Goal: Check status: Check status

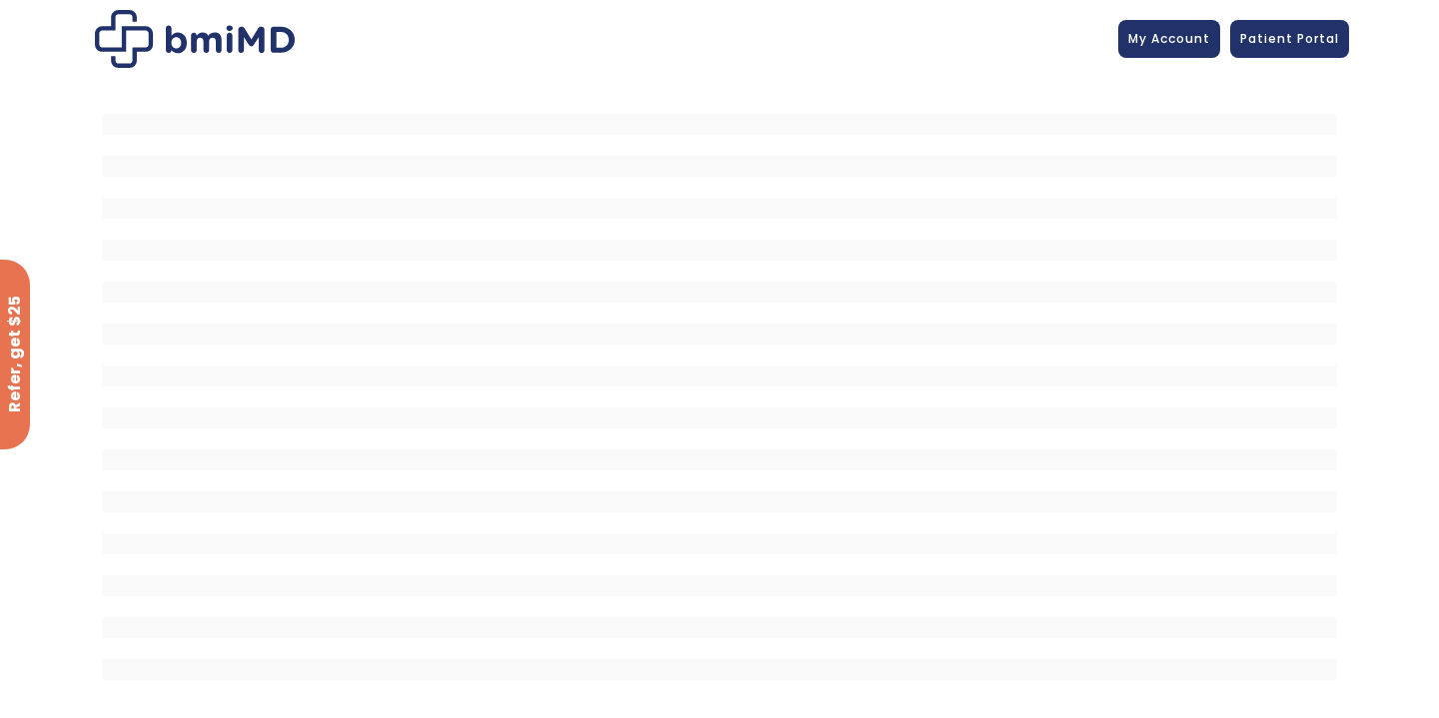
click at [187, 40] on img at bounding box center [195, 39] width 200 height 58
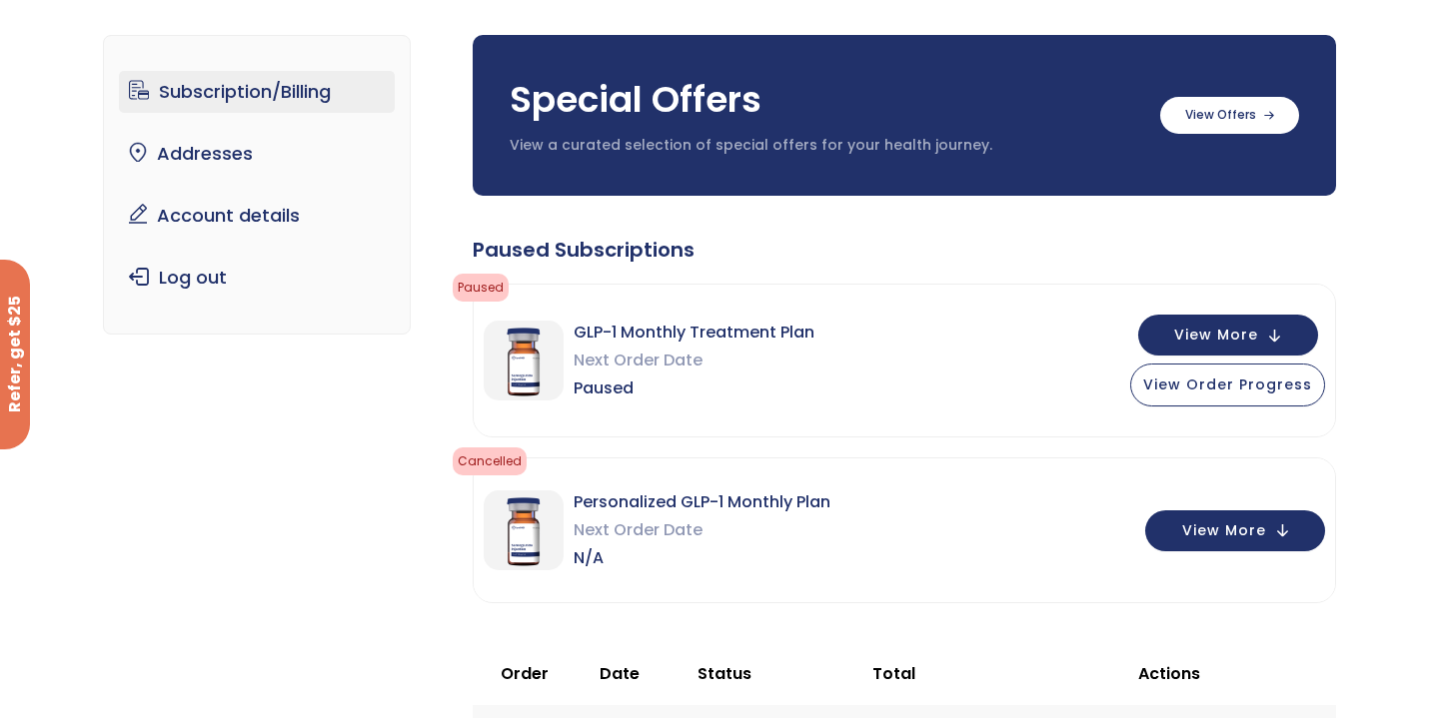
scroll to position [126, 0]
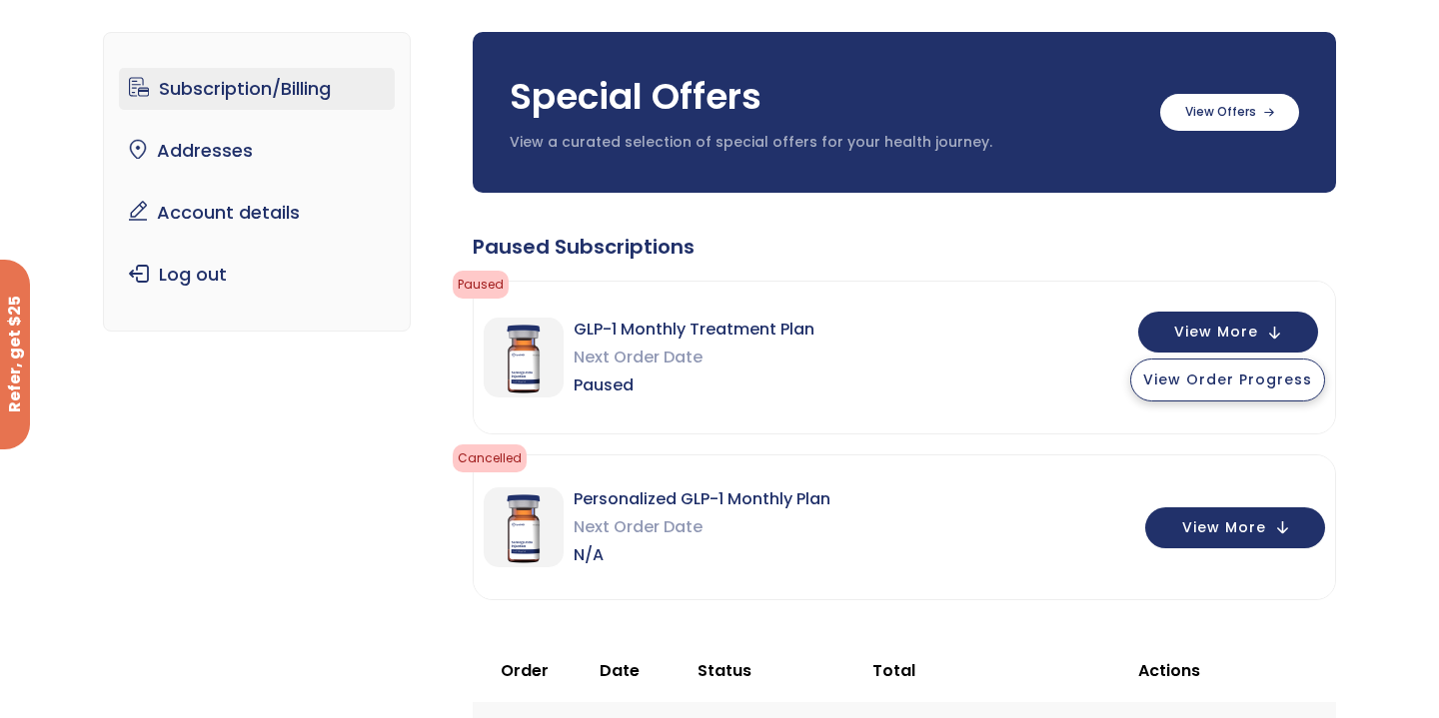
click at [1273, 384] on span "View Order Progress" at bounding box center [1227, 380] width 169 height 20
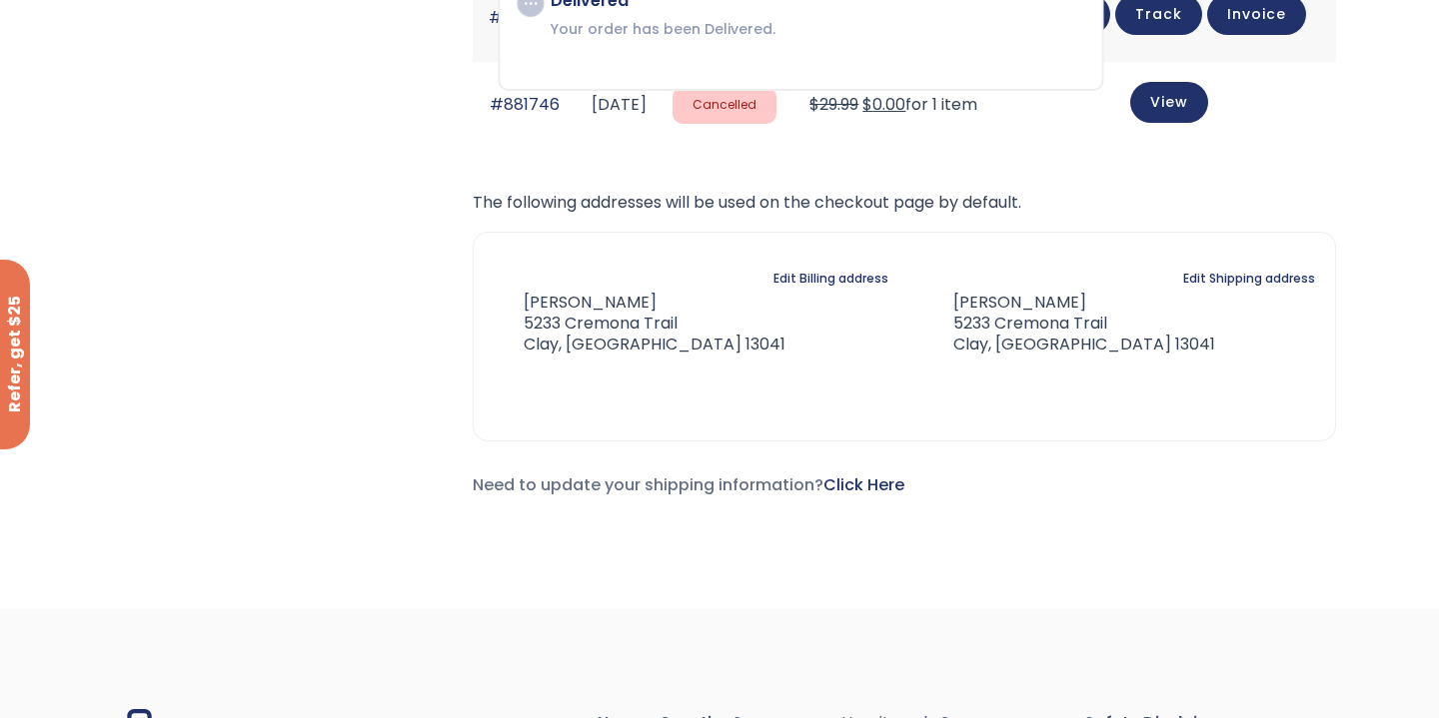
scroll to position [1222, 0]
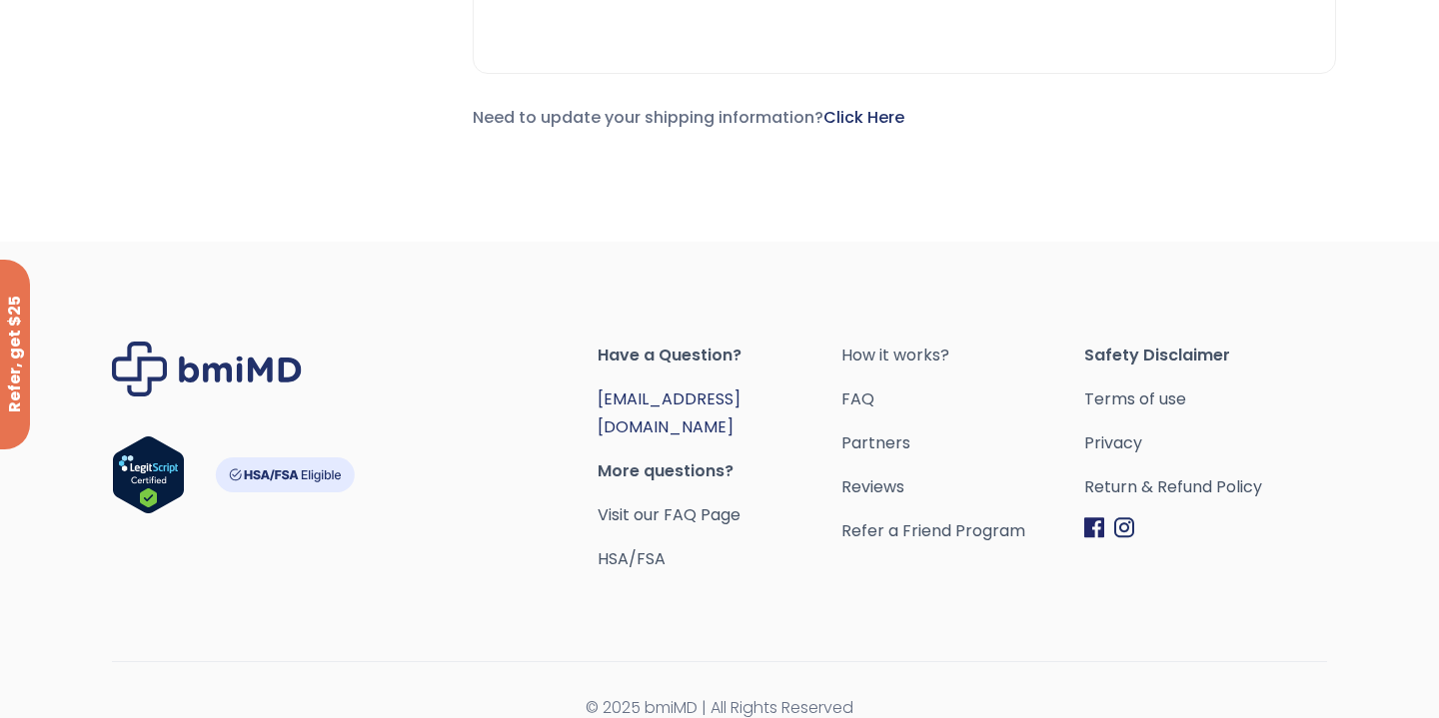
click at [677, 396] on link "[EMAIL_ADDRESS][DOMAIN_NAME]" at bounding box center [668, 413] width 143 height 51
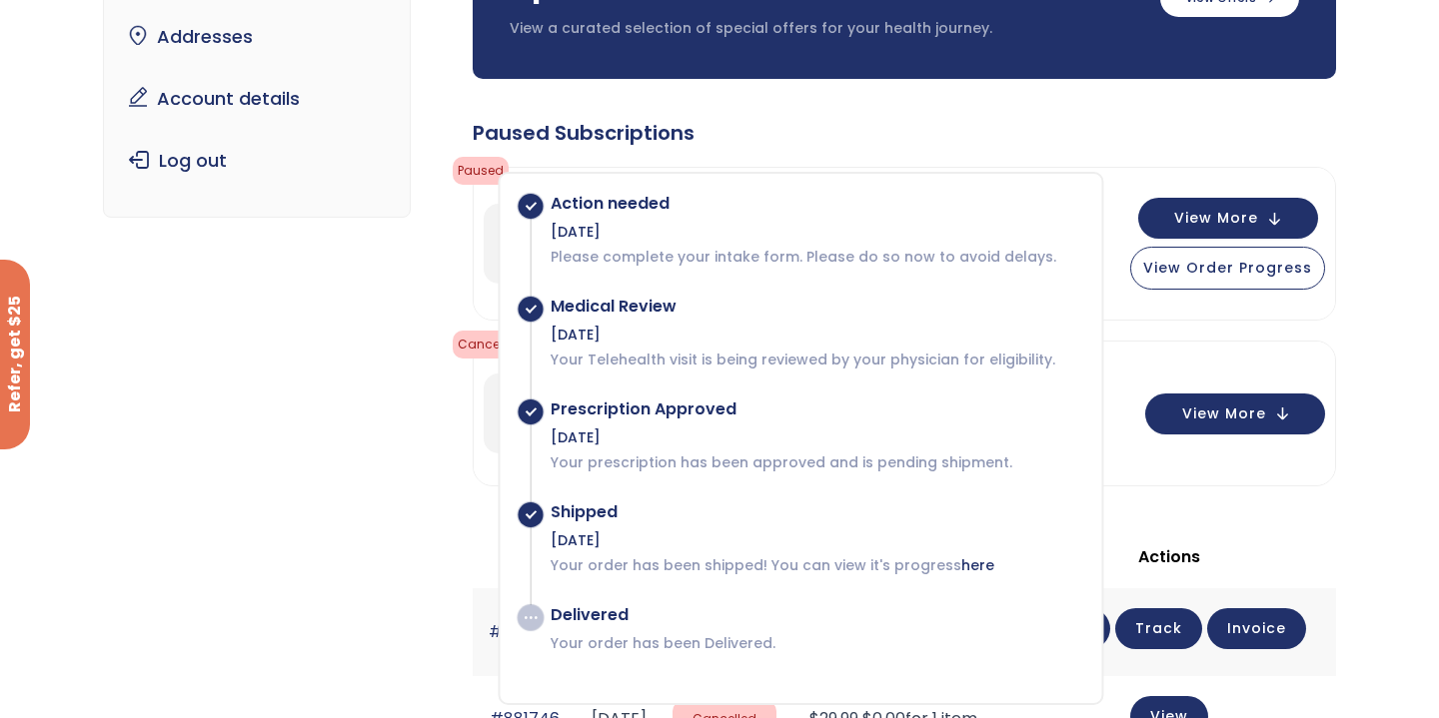
scroll to position [250, 0]
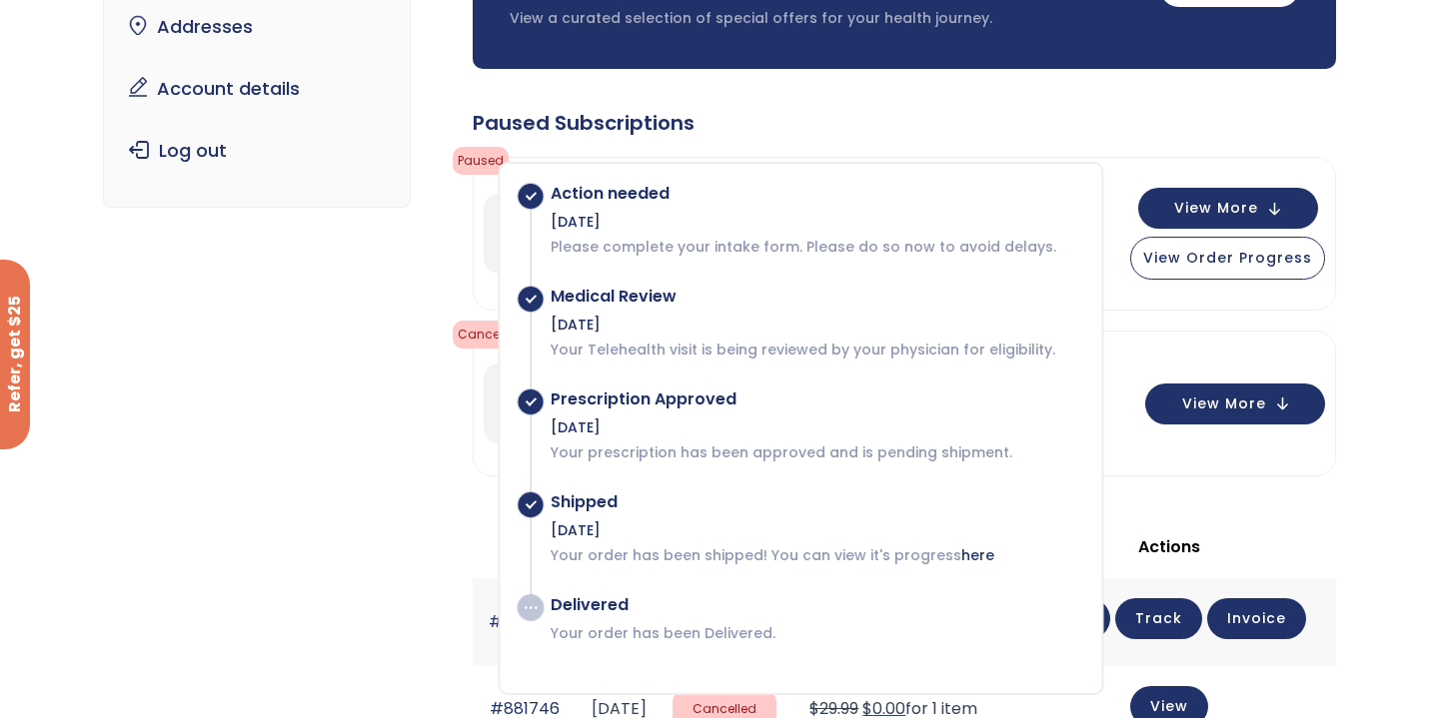
click at [447, 268] on div "Subscription/Billing bmiRewards Addresses Account details Submit a Review Log o…" at bounding box center [720, 513] width 1234 height 1291
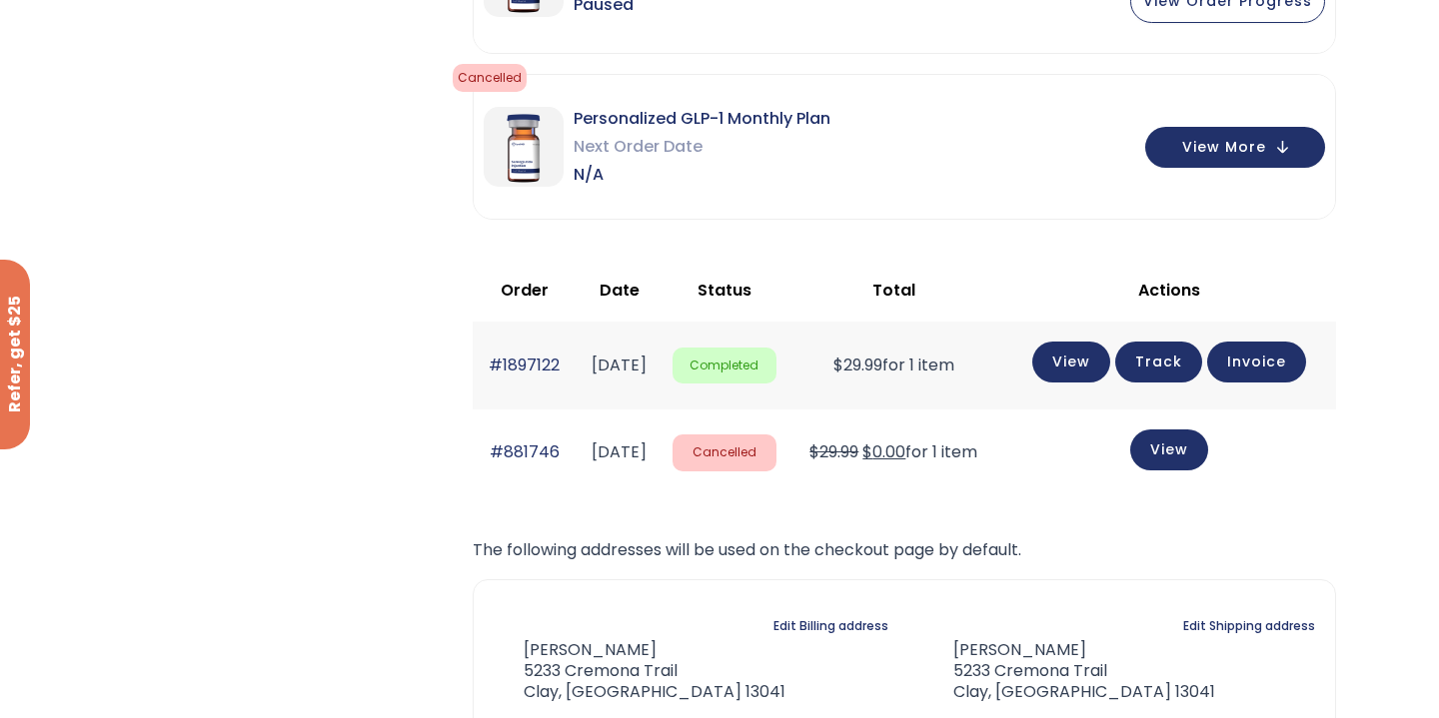
scroll to position [514, 0]
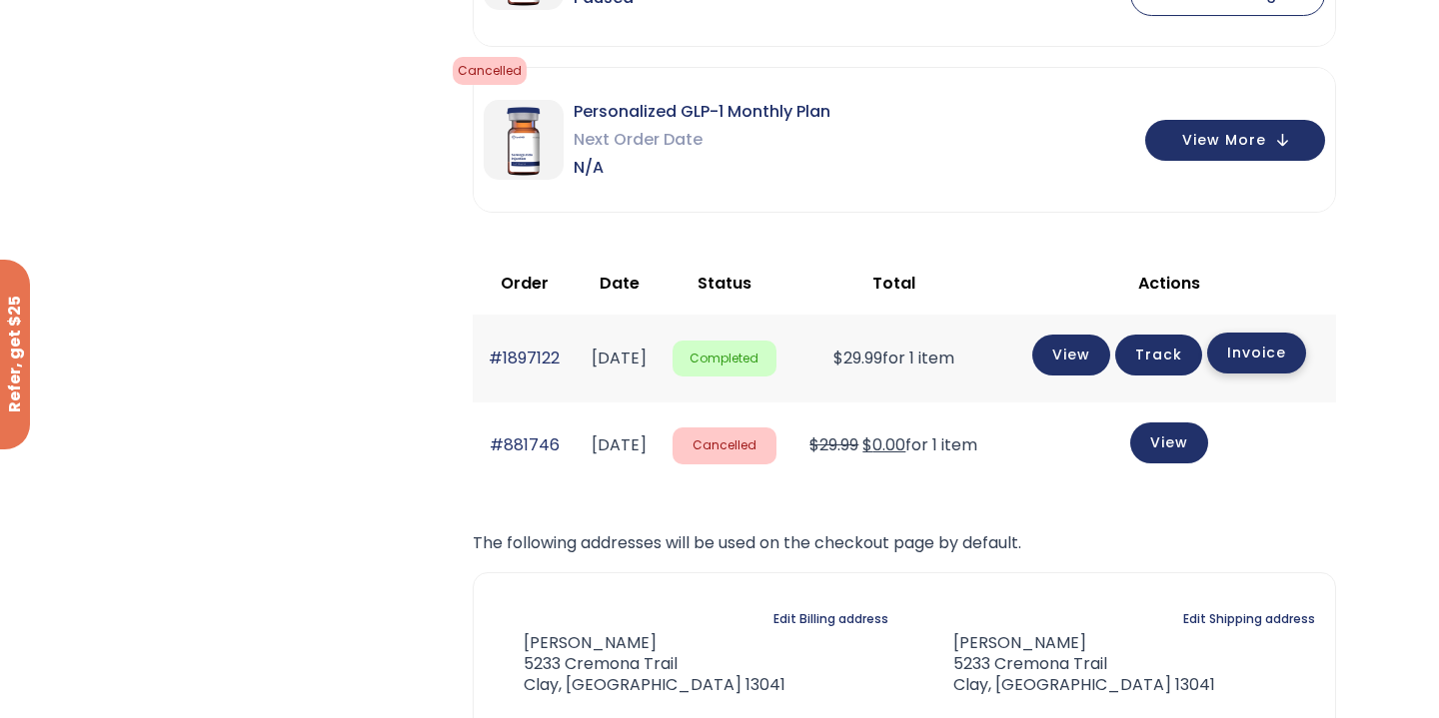
click at [1267, 356] on link "Invoice" at bounding box center [1256, 353] width 99 height 41
click at [1082, 352] on link "View" at bounding box center [1071, 353] width 78 height 41
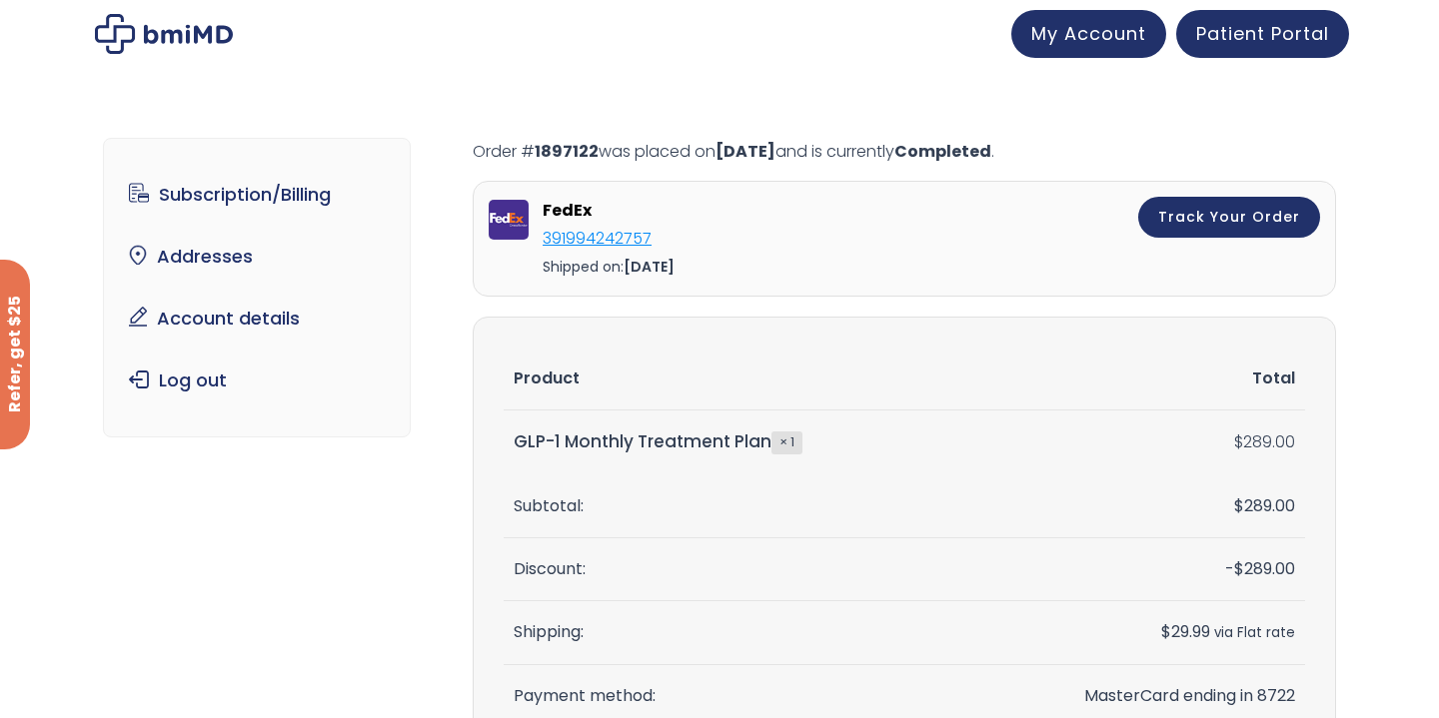
click at [627, 240] on link "391994242757" at bounding box center [597, 238] width 109 height 23
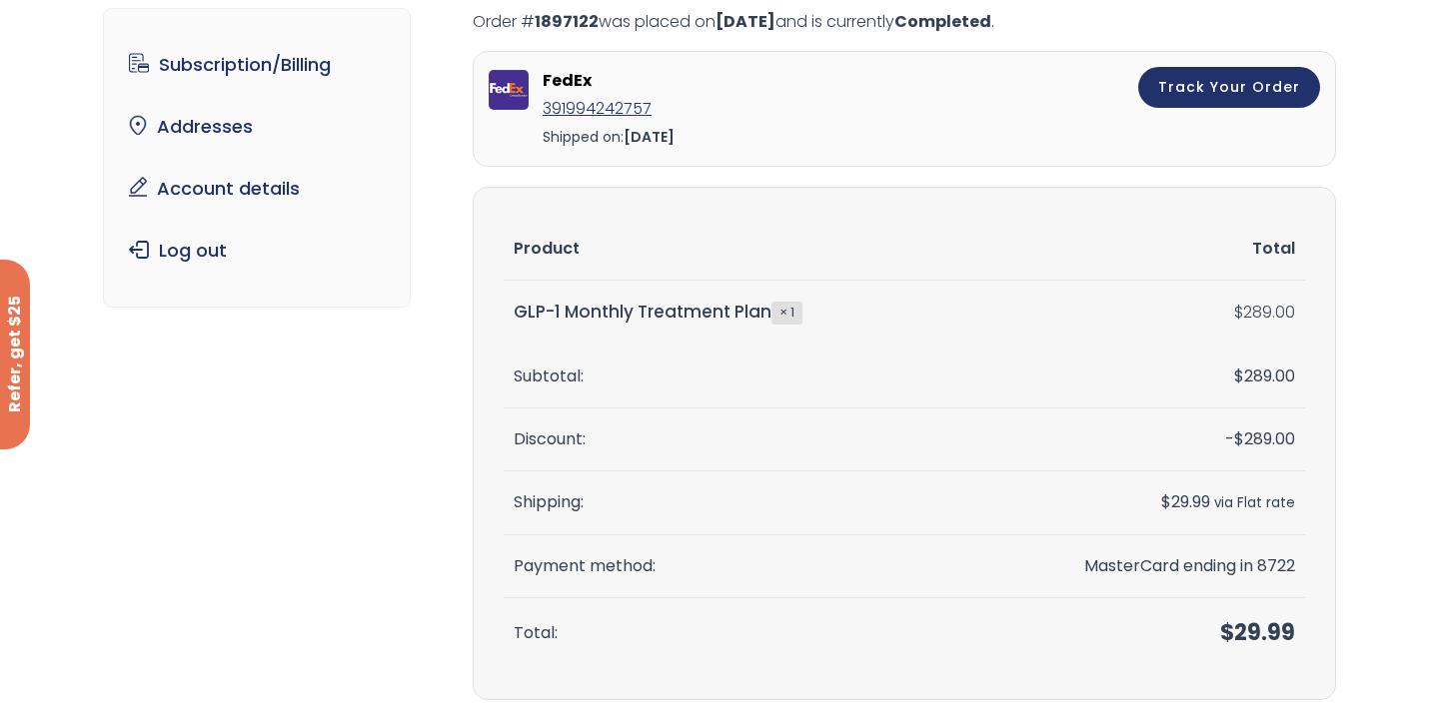
scroll to position [126, 0]
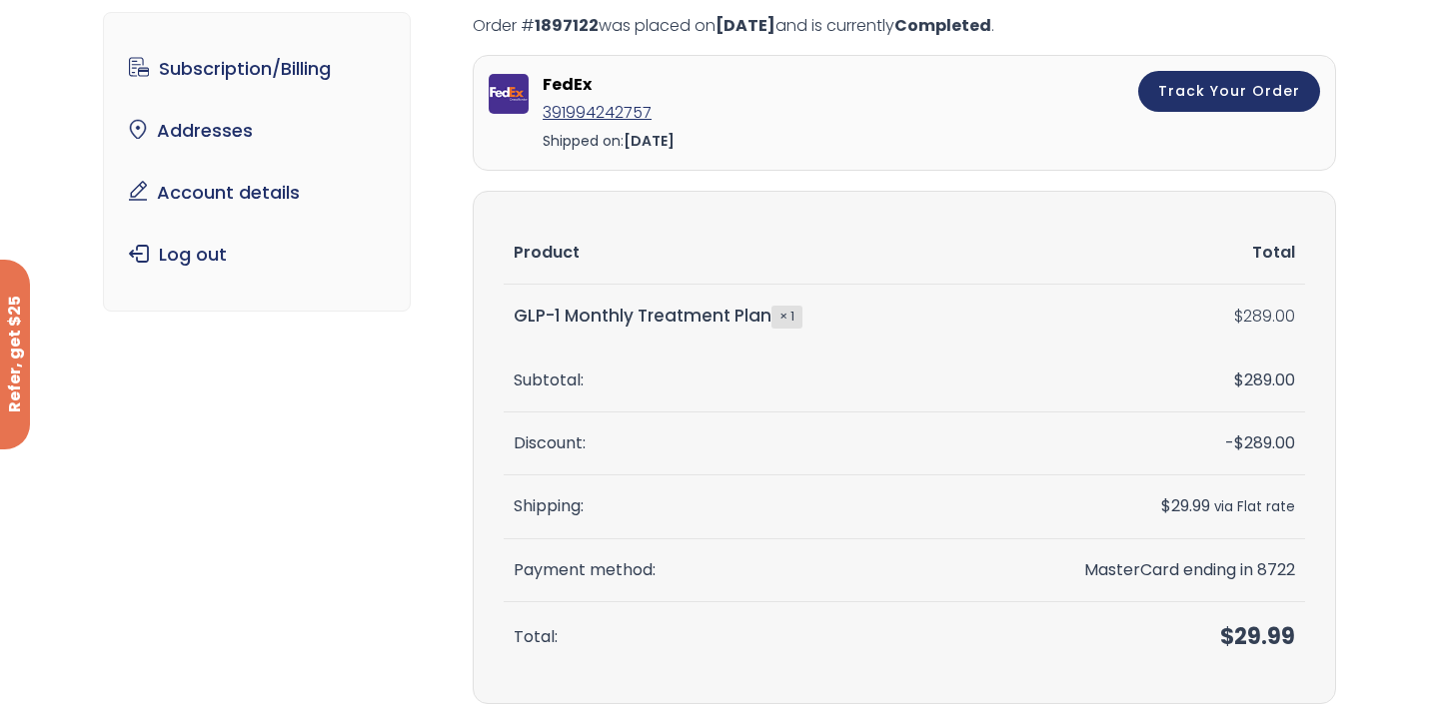
click at [660, 330] on td "GLP-1 Monthly Treatment Plan × 1" at bounding box center [733, 317] width 459 height 64
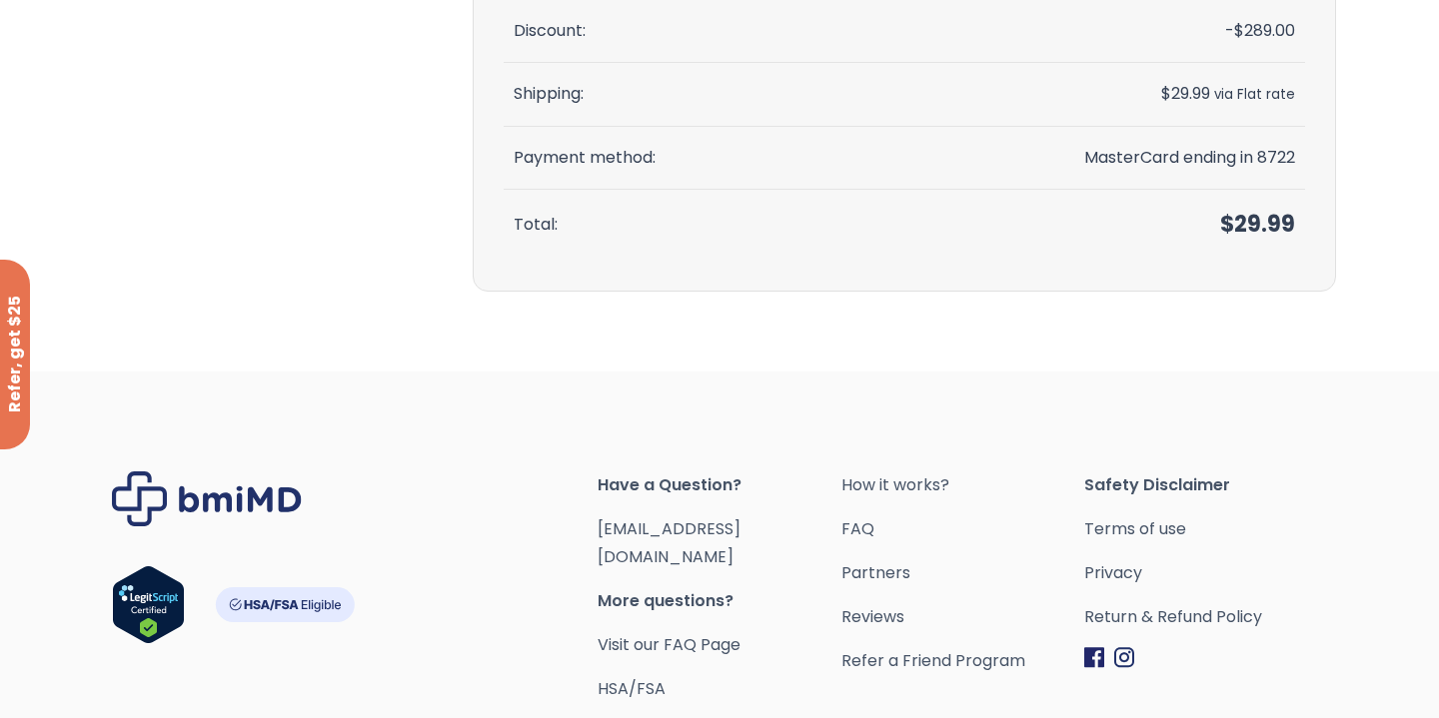
scroll to position [628, 0]
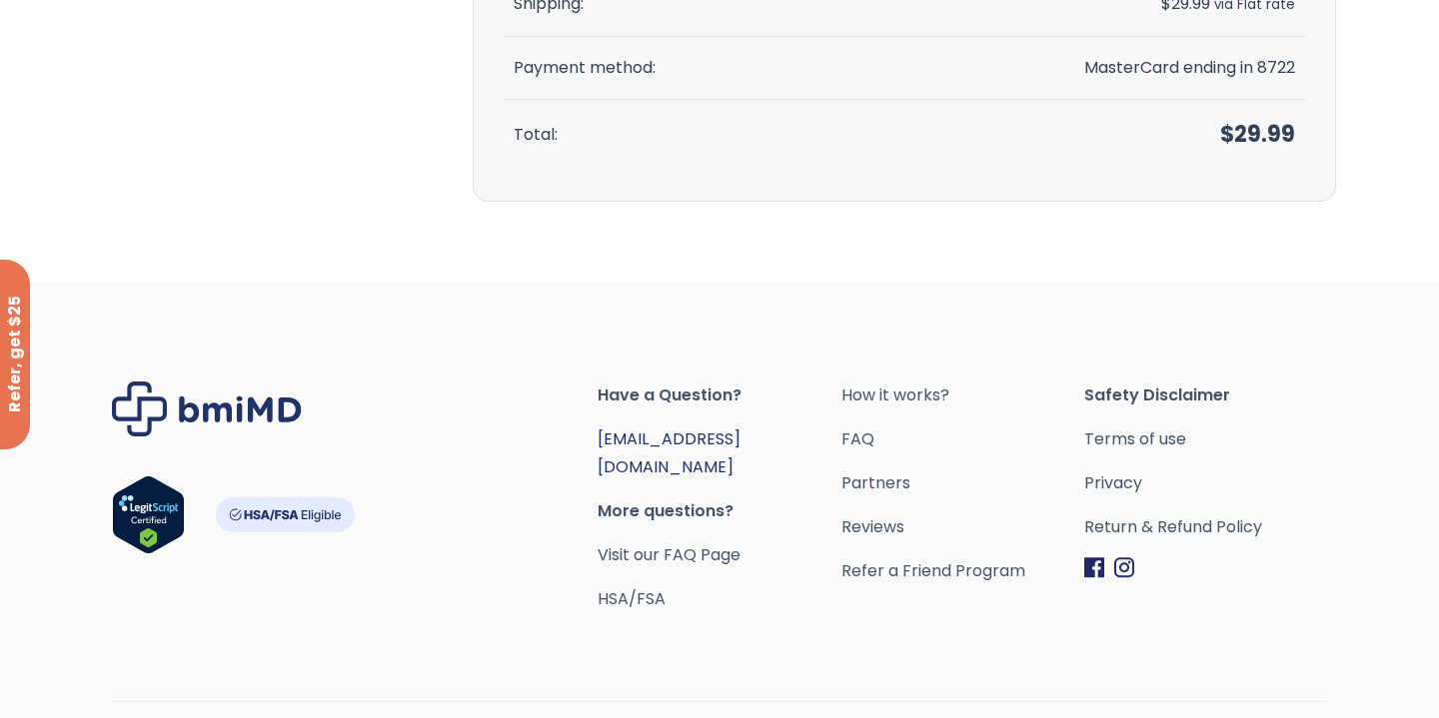
click at [656, 436] on link "[EMAIL_ADDRESS][DOMAIN_NAME]" at bounding box center [668, 453] width 143 height 51
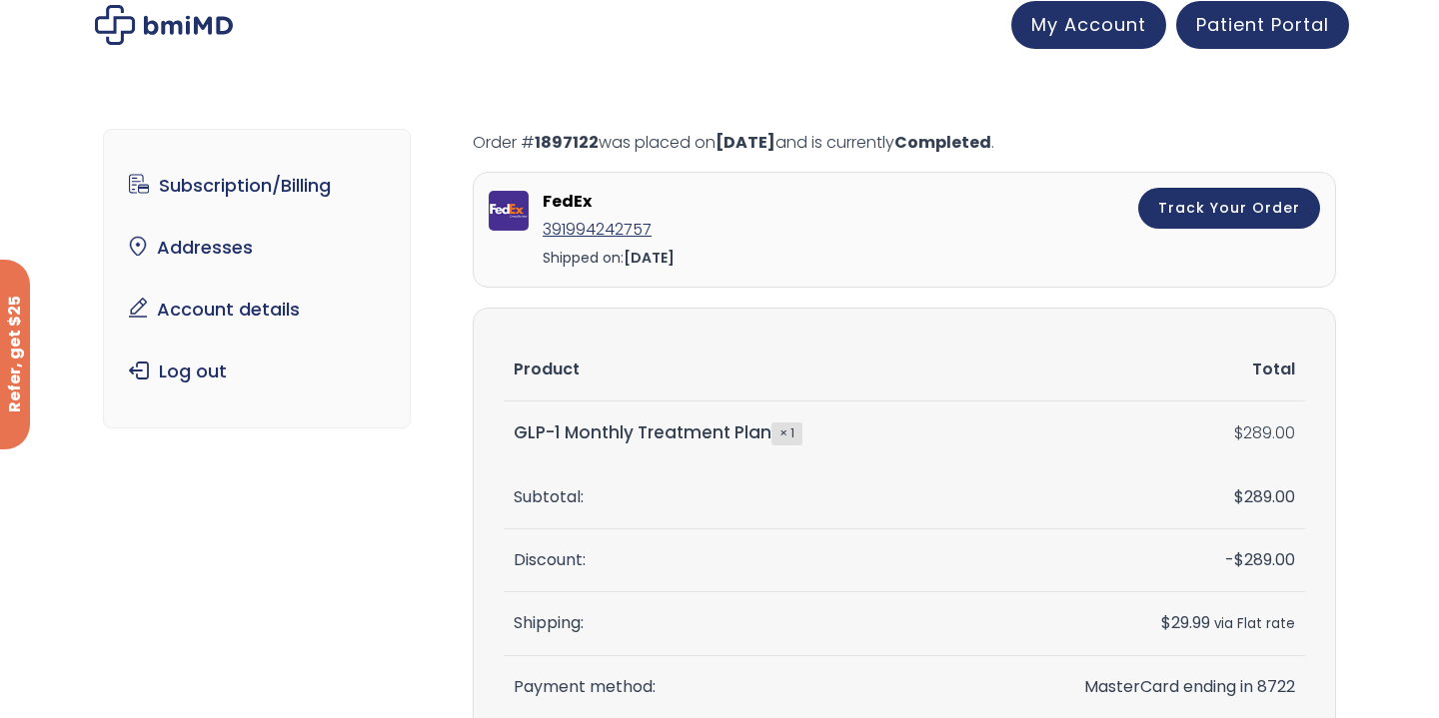
scroll to position [0, 0]
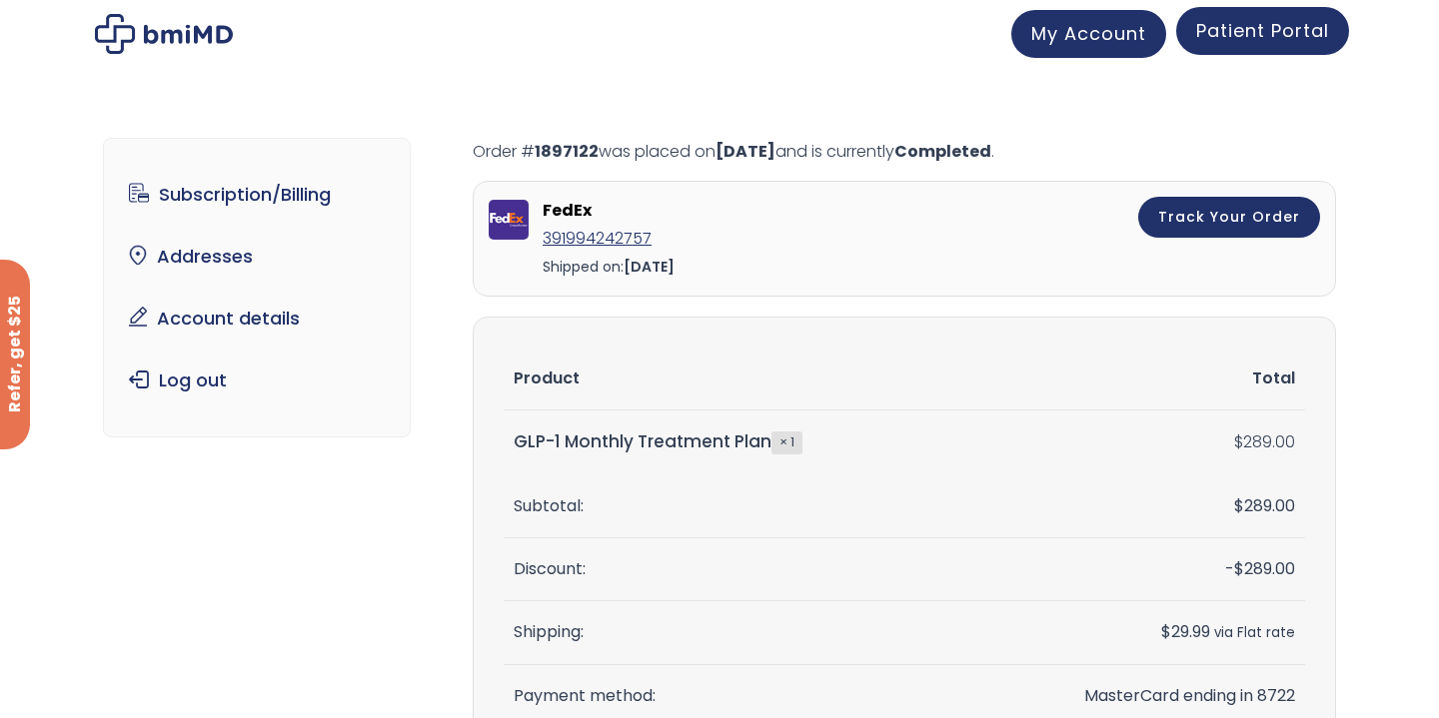
click at [1239, 35] on span "Patient Portal" at bounding box center [1262, 30] width 133 height 25
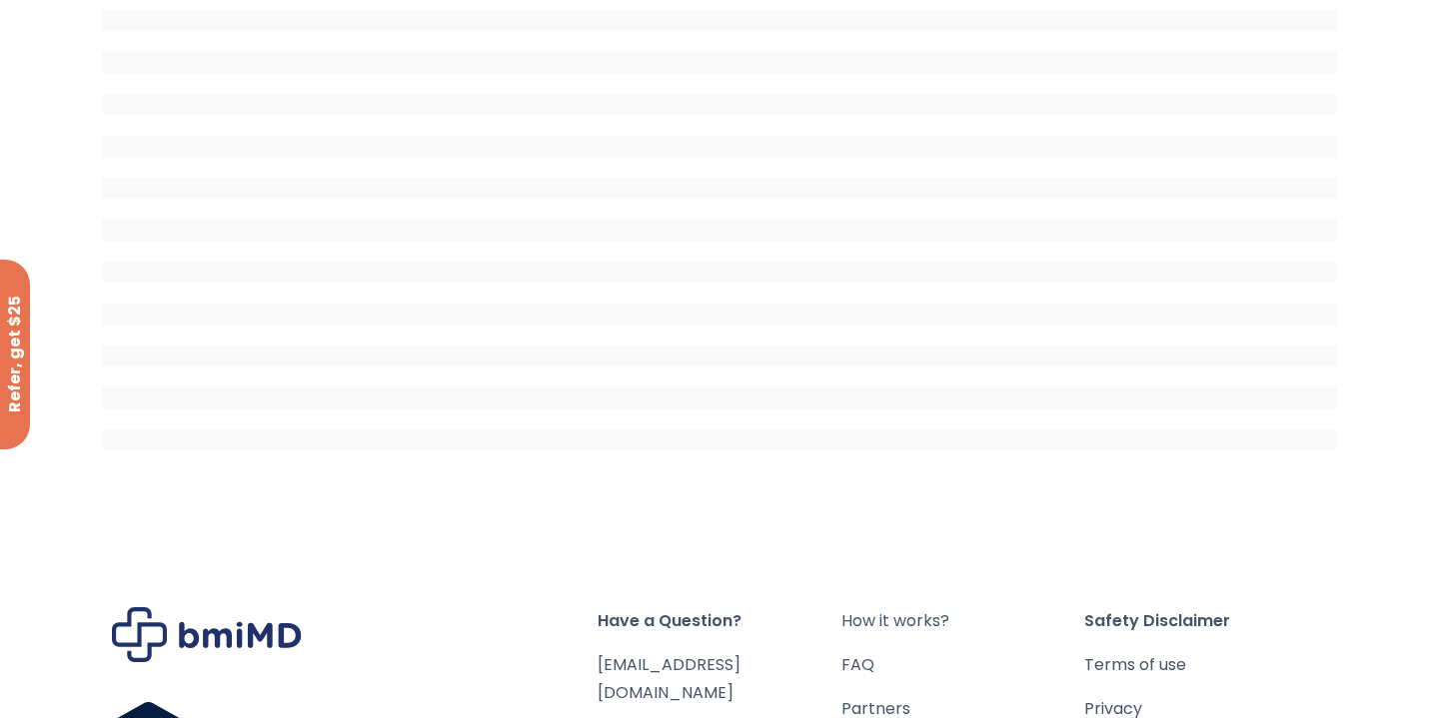
scroll to position [302, 0]
